Goal: Transaction & Acquisition: Purchase product/service

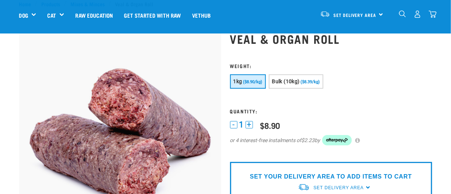
scroll to position [37, 0]
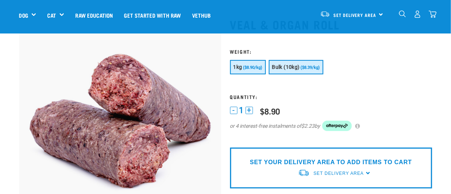
click at [285, 68] on span "Bulk (10kg)" at bounding box center [286, 67] width 28 height 6
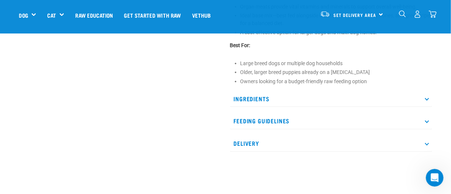
scroll to position [332, 0]
click at [424, 100] on p "Ingredients" at bounding box center [331, 98] width 202 height 17
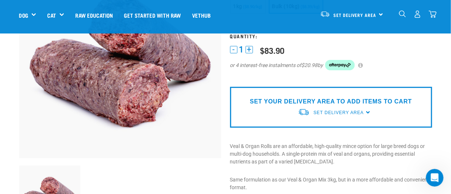
scroll to position [111, 0]
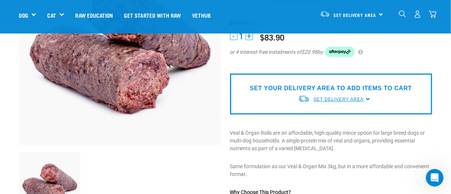
click at [339, 101] on span "Set Delivery Area" at bounding box center [338, 99] width 50 height 5
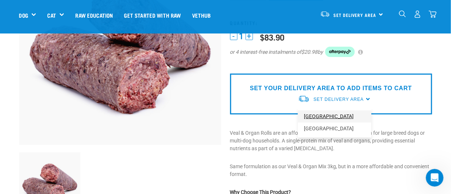
click at [324, 115] on link "[GEOGRAPHIC_DATA]" at bounding box center [334, 117] width 73 height 12
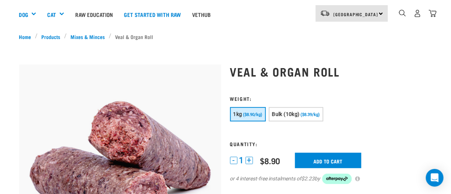
scroll to position [73, 0]
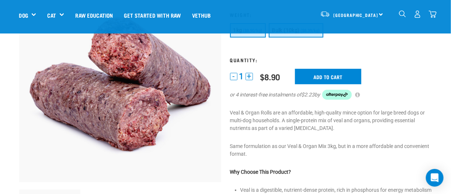
click at [284, 35] on button "Bulk (10kg) ($8.39/kg)" at bounding box center [296, 30] width 55 height 14
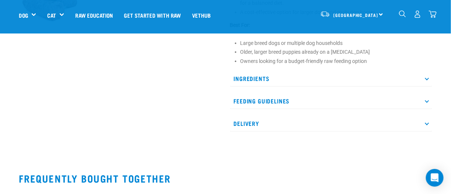
scroll to position [295, 0]
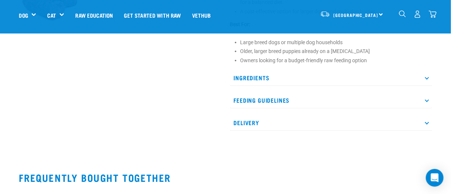
click at [427, 79] on icon at bounding box center [427, 78] width 4 height 4
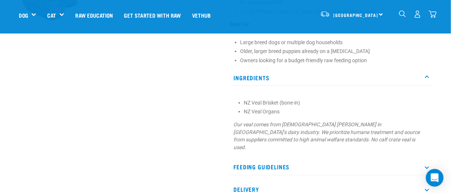
scroll to position [405, 0]
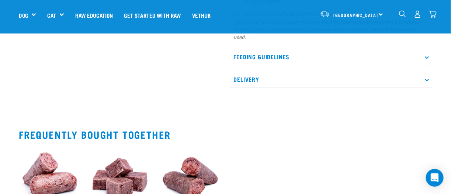
click at [425, 52] on p "Feeding Guidelines" at bounding box center [331, 57] width 202 height 17
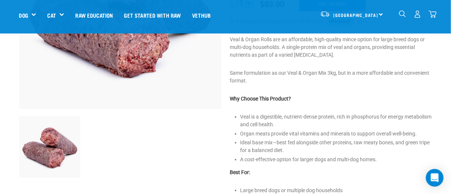
scroll to position [147, 0]
